Goal: Transaction & Acquisition: Subscribe to service/newsletter

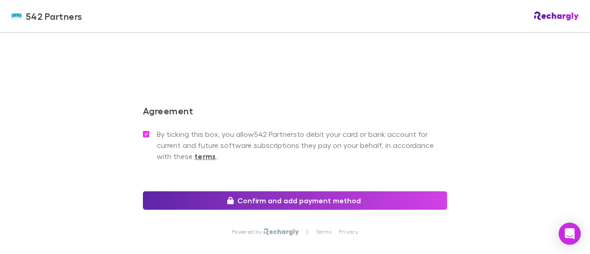
scroll to position [868, 0]
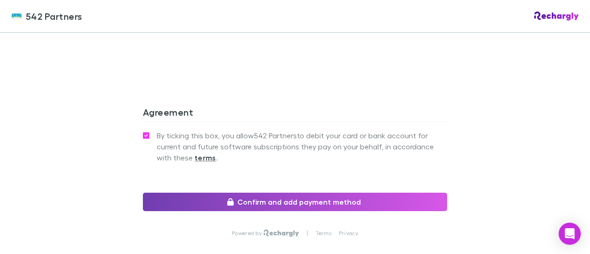
click at [343, 193] on button "Confirm and add payment method" at bounding box center [295, 202] width 304 height 18
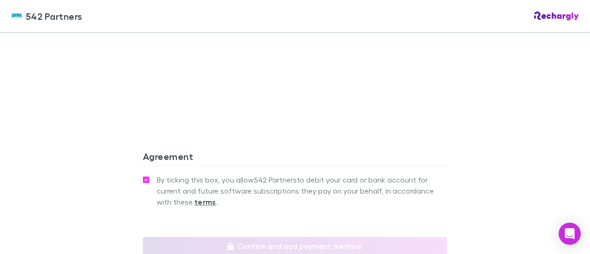
scroll to position [902, 0]
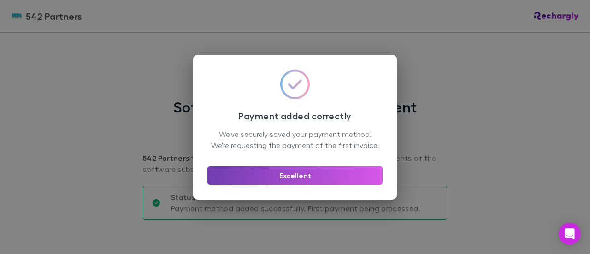
click at [295, 185] on button "Excellent" at bounding box center [295, 175] width 175 height 18
